Goal: Transaction & Acquisition: Purchase product/service

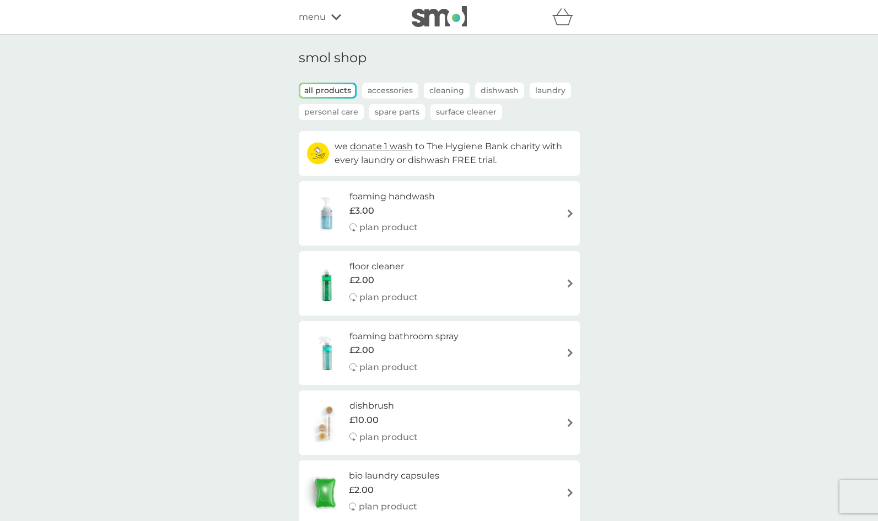
scroll to position [1692, 0]
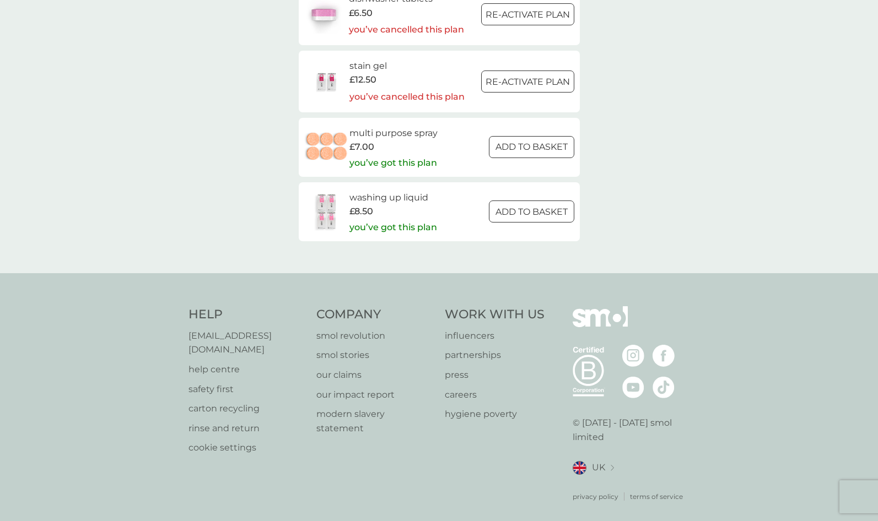
click at [381, 191] on h6 "washing up liquid" at bounding box center [393, 198] width 88 height 14
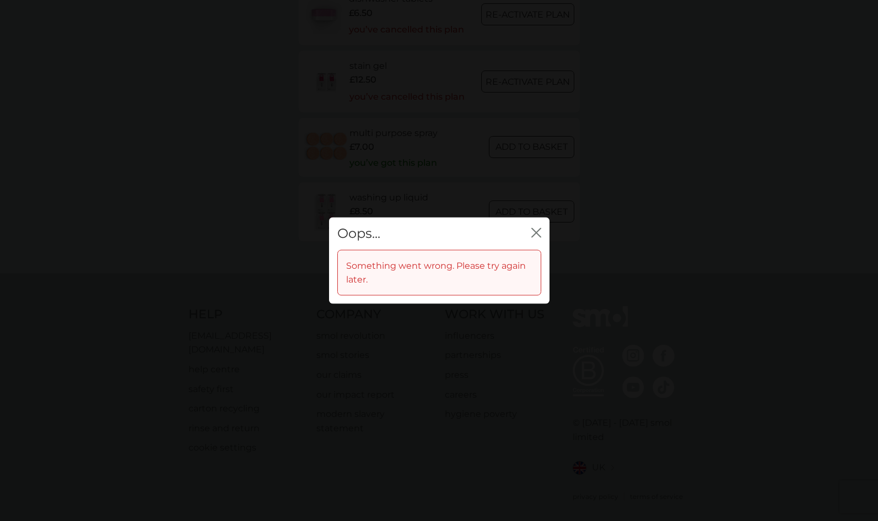
click at [534, 232] on icon "close" at bounding box center [536, 233] width 10 height 10
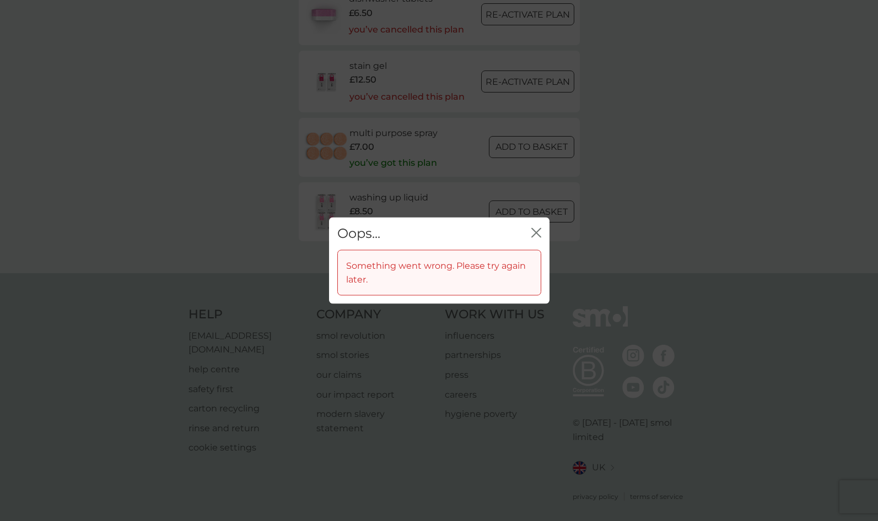
click at [539, 234] on icon "close" at bounding box center [536, 233] width 10 height 10
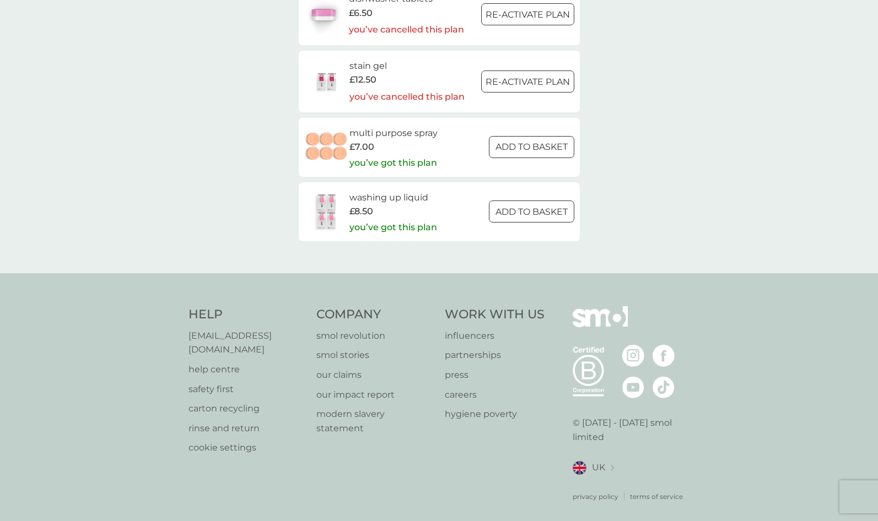
click at [327, 199] on img at bounding box center [326, 211] width 45 height 39
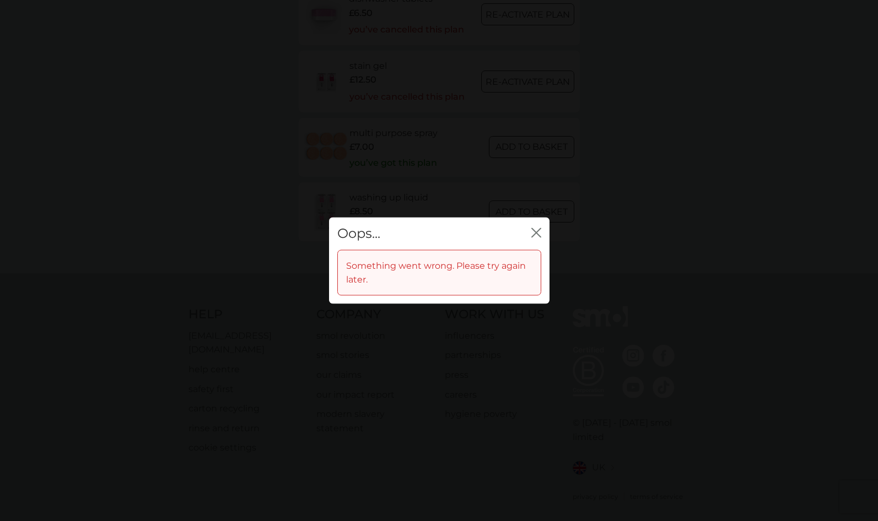
click at [536, 234] on icon "close" at bounding box center [538, 233] width 4 height 9
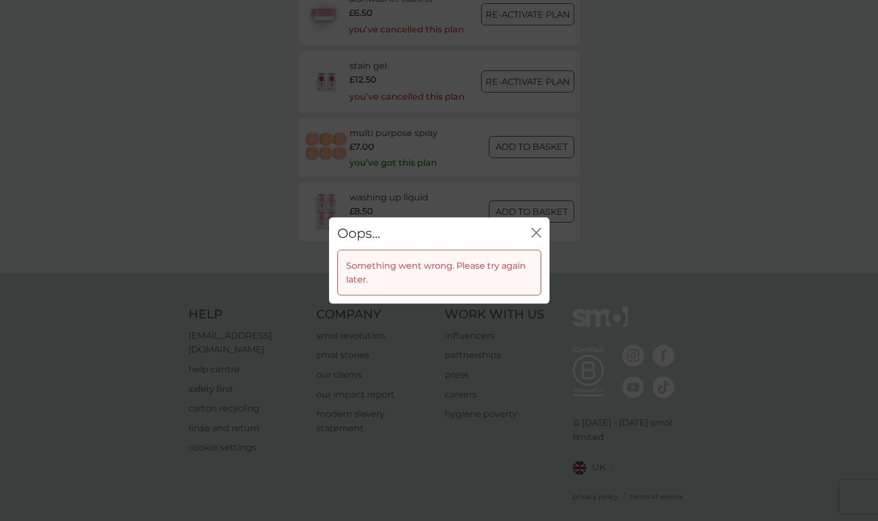
click at [533, 230] on icon "close" at bounding box center [534, 233] width 4 height 9
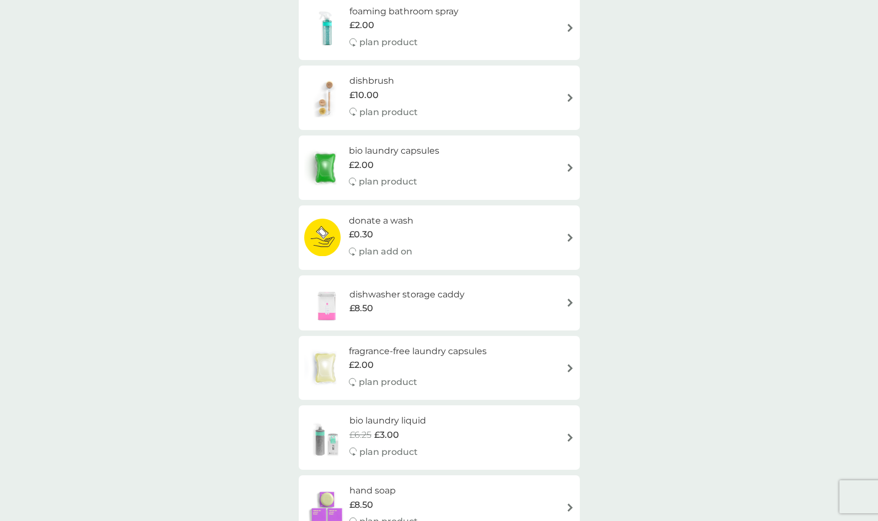
scroll to position [0, 0]
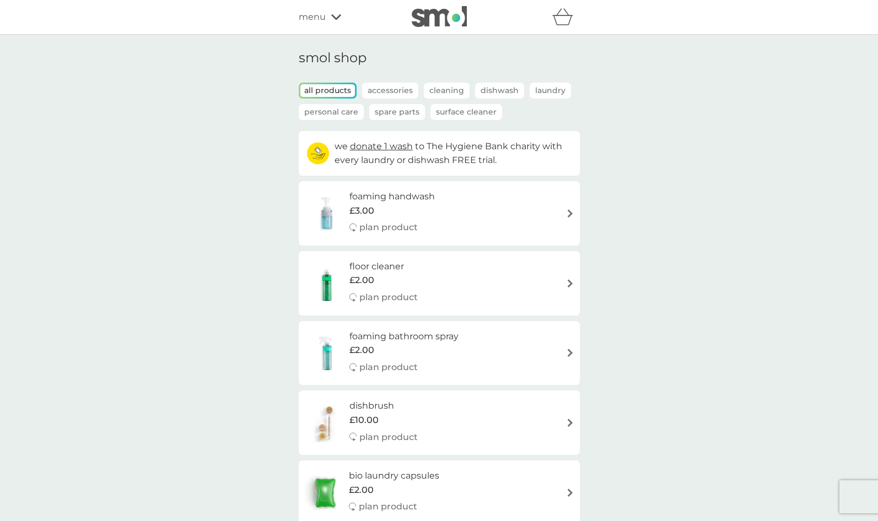
click at [390, 195] on h6 "foaming handwash" at bounding box center [391, 197] width 85 height 14
